Goal: Information Seeking & Learning: Learn about a topic

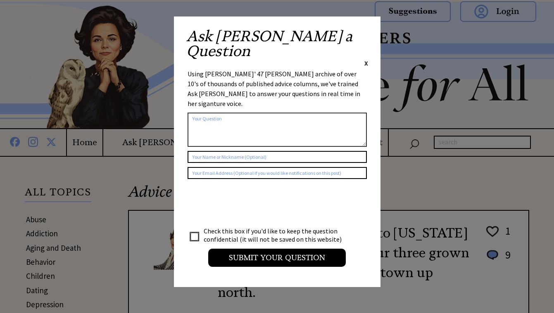
click at [365, 59] on span "X" at bounding box center [366, 63] width 4 height 8
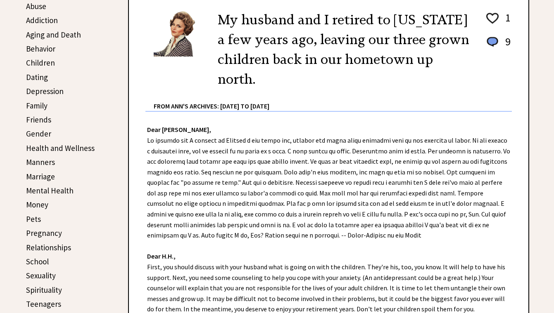
scroll to position [206, 0]
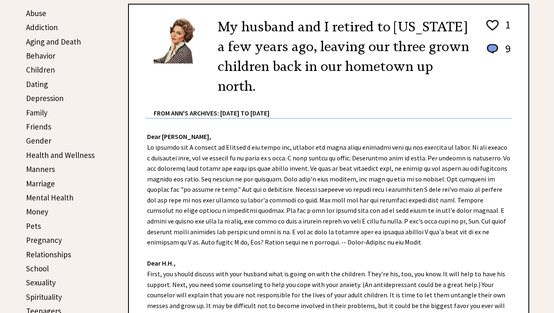
click at [48, 183] on link "Marriage" at bounding box center [40, 184] width 29 height 10
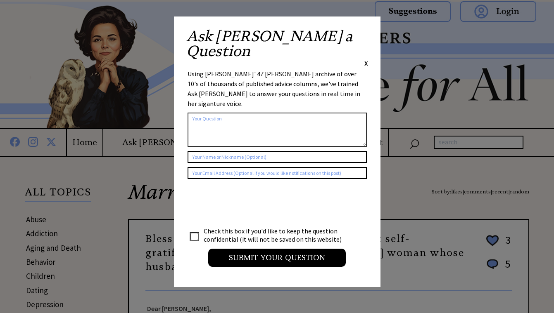
click at [367, 59] on span "X" at bounding box center [366, 63] width 4 height 8
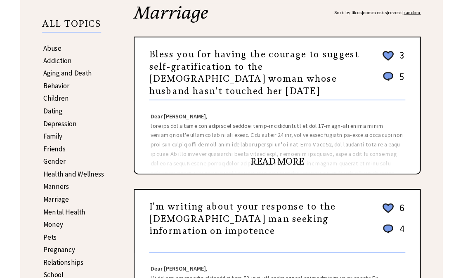
scroll to position [133, 0]
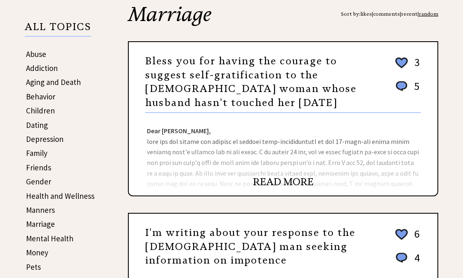
click at [268, 182] on link "READ MORE" at bounding box center [283, 182] width 61 height 12
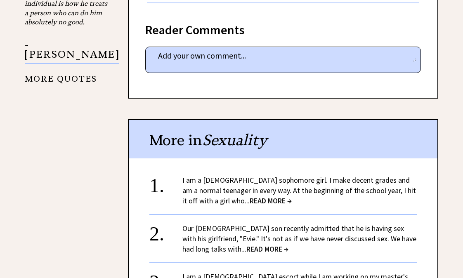
scroll to position [785, 0]
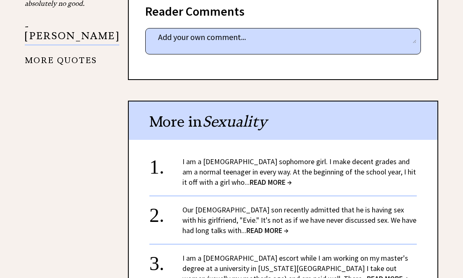
click at [250, 178] on span "READ MORE →" at bounding box center [271, 182] width 42 height 9
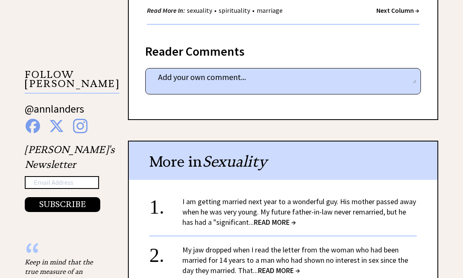
scroll to position [785, 0]
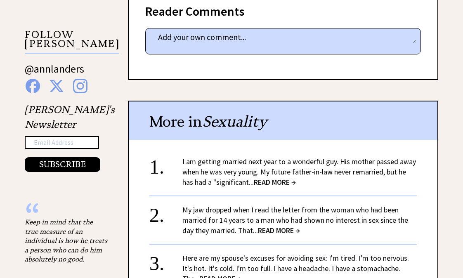
click at [280, 178] on span "READ MORE →" at bounding box center [275, 182] width 42 height 9
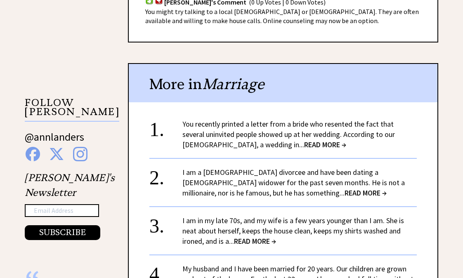
scroll to position [743, 0]
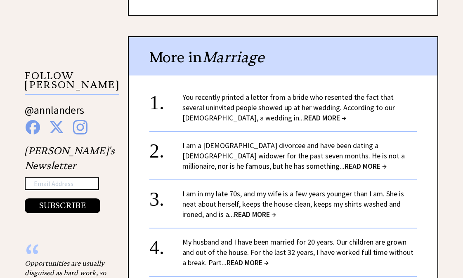
click at [304, 113] on span "READ MORE →" at bounding box center [325, 117] width 42 height 9
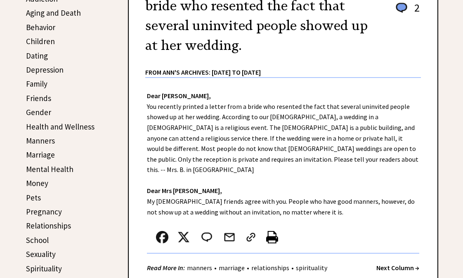
scroll to position [289, 0]
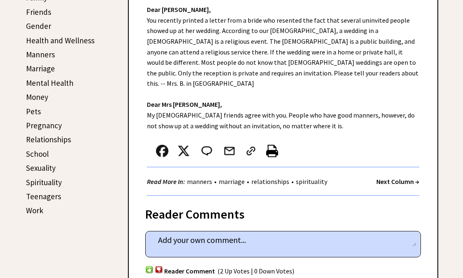
click at [53, 142] on link "Relationships" at bounding box center [48, 140] width 45 height 10
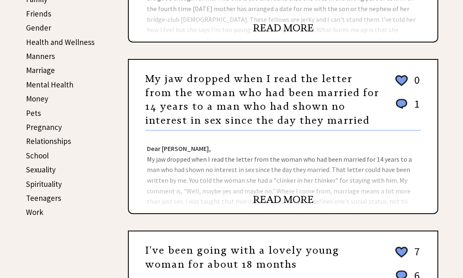
scroll to position [289, 0]
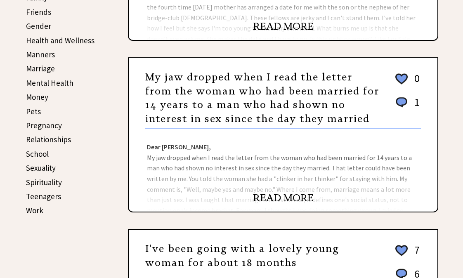
click at [296, 200] on link "READ MORE" at bounding box center [283, 198] width 61 height 12
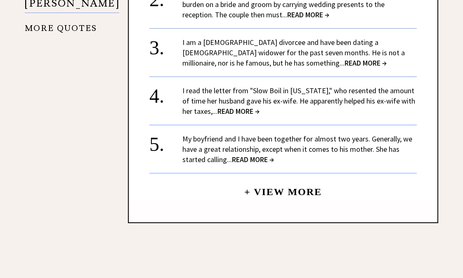
scroll to position [1074, 0]
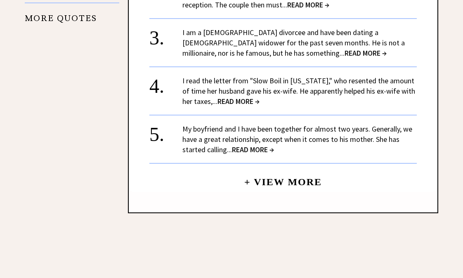
click at [261, 126] on link "My boyfriend and I have been together for almost two years. Generally, we have …" at bounding box center [298, 139] width 230 height 30
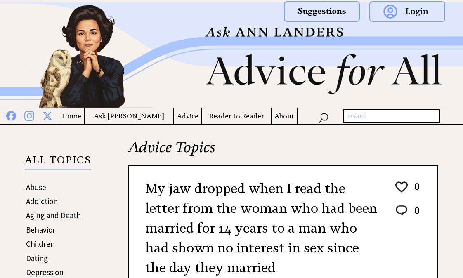
scroll to position [1074, 0]
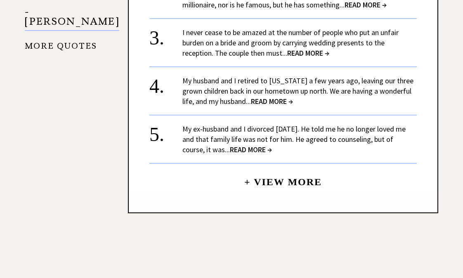
click at [259, 170] on link "+ View More" at bounding box center [283, 179] width 78 height 18
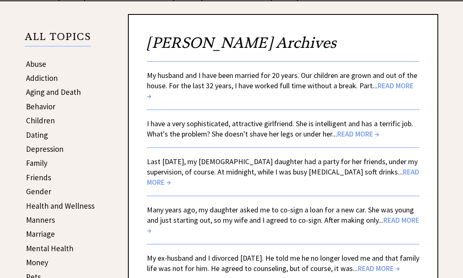
scroll to position [124, 0]
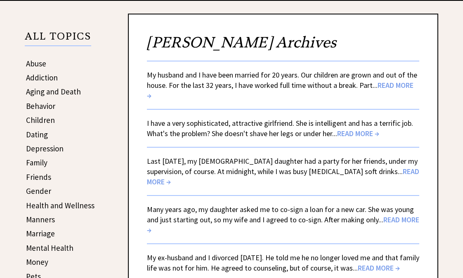
click at [387, 171] on span "READ MORE →" at bounding box center [283, 177] width 273 height 20
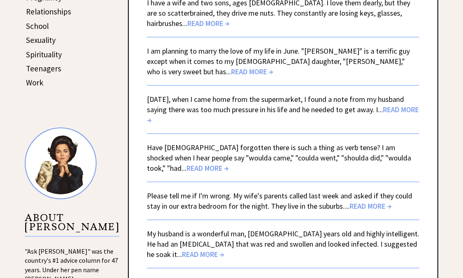
scroll to position [454, 0]
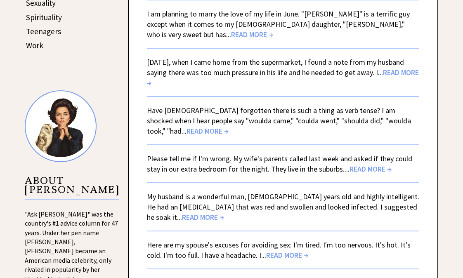
click at [363, 168] on span "READ MORE →" at bounding box center [371, 168] width 42 height 9
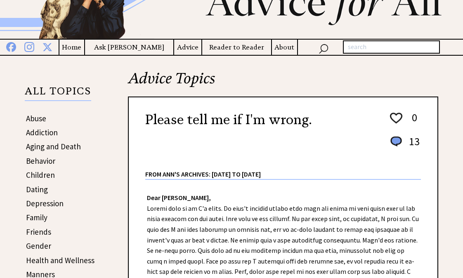
scroll to position [41, 0]
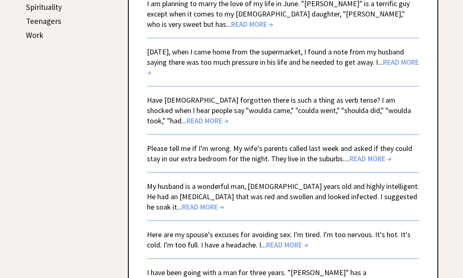
scroll to position [454, 0]
